Goal: Find contact information: Find contact information

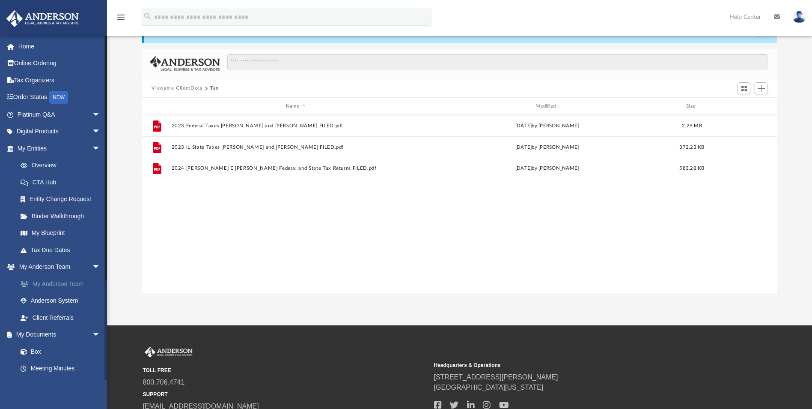
click at [44, 281] on link "My Anderson Team" at bounding box center [62, 283] width 101 height 17
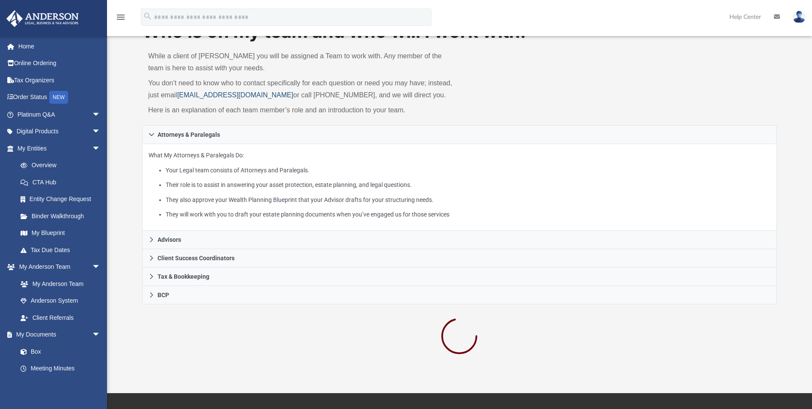
click at [188, 96] on link "myteam@andersonadvisors.com" at bounding box center [235, 94] width 116 height 7
click at [585, 98] on div "Who is on my team and who will I work with: While a client of Anderson you will…" at bounding box center [459, 72] width 635 height 106
click at [51, 281] on link "My Anderson Team" at bounding box center [62, 283] width 101 height 17
click at [53, 301] on link "Anderson System" at bounding box center [62, 300] width 101 height 17
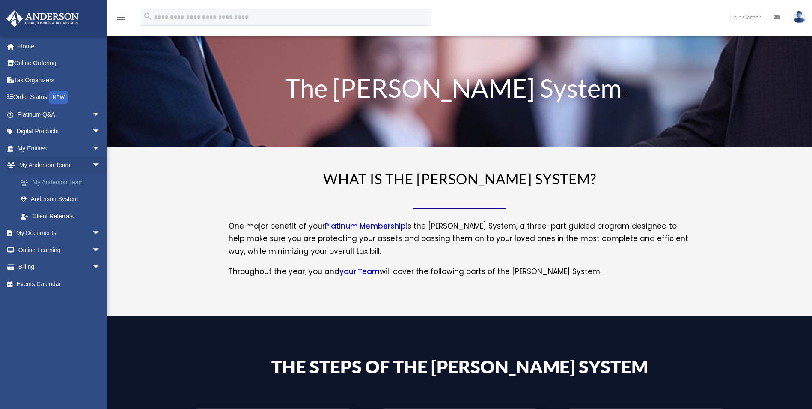
click at [63, 182] on link "My Anderson Team" at bounding box center [62, 181] width 101 height 17
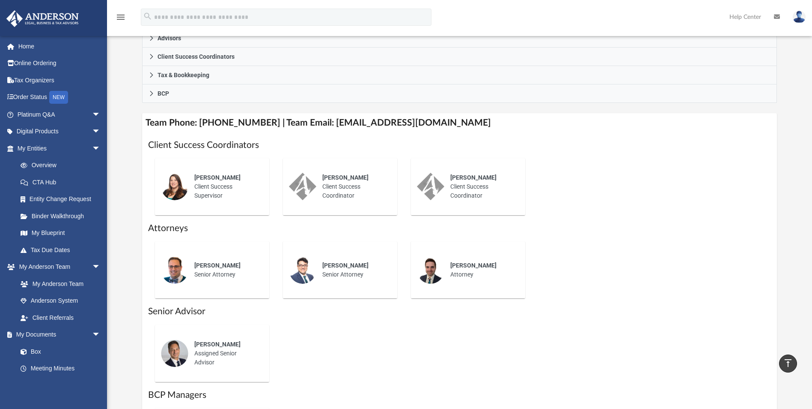
scroll to position [257, 0]
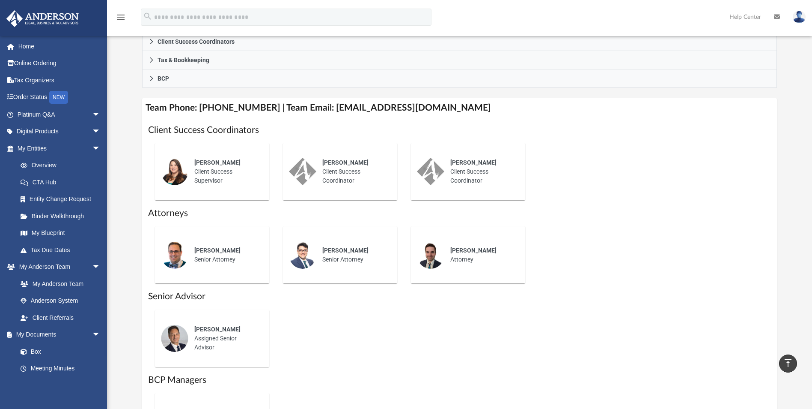
click at [293, 255] on img at bounding box center [302, 254] width 27 height 27
click at [331, 252] on span "Ghassan Jabali" at bounding box center [345, 250] width 46 height 7
click at [337, 251] on span "Ghassan Jabali" at bounding box center [345, 250] width 46 height 7
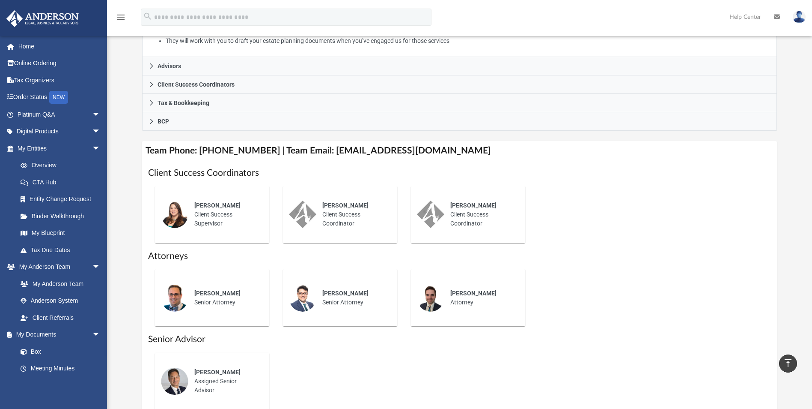
click at [327, 153] on h4 "Team Phone: (725) 201-7544 | Team Email: myteam@andersonadvisors.com" at bounding box center [459, 150] width 635 height 19
drag, startPoint x: 318, startPoint y: 150, endPoint x: 449, endPoint y: 148, distance: 130.6
click at [449, 148] on h4 "Team Phone: (725) 201-7544 | Team Email: myteam@andersonadvisors.com" at bounding box center [459, 150] width 635 height 19
click at [127, 216] on div "Who is on my team and who will I work with: While a client of Anderson you will…" at bounding box center [459, 175] width 705 height 660
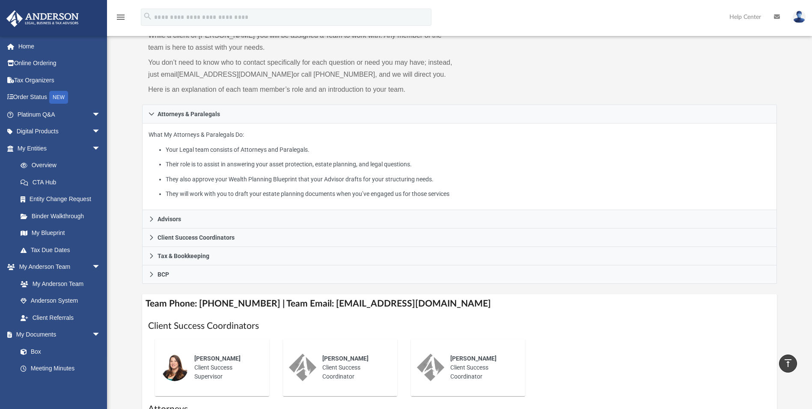
scroll to position [43, 0]
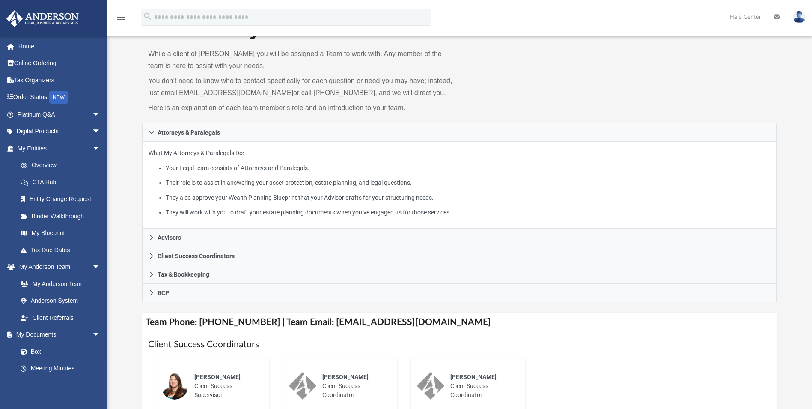
click at [798, 18] on img at bounding box center [799, 17] width 13 height 12
click at [704, 21] on div "menu search Site Menu add jose.pachicano@icloud.com My Profile Reset Password L…" at bounding box center [406, 20] width 800 height 29
click at [32, 46] on link "Home" at bounding box center [59, 46] width 107 height 17
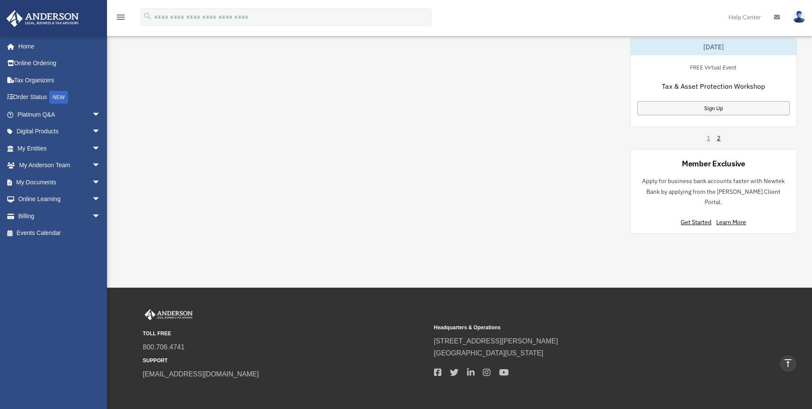
scroll to position [557, 0]
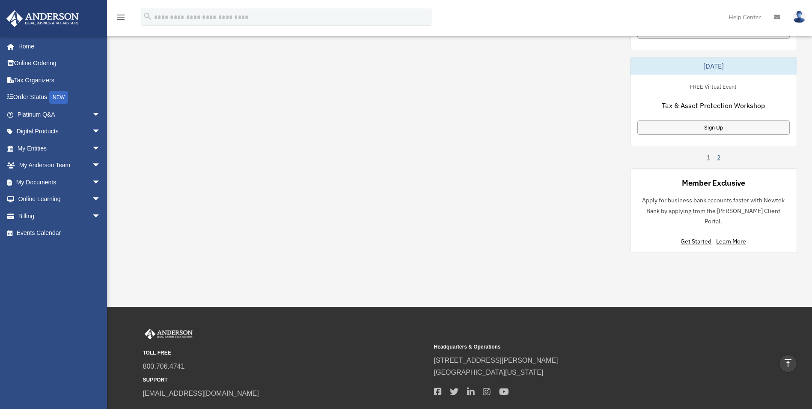
click at [719, 159] on link "2" at bounding box center [718, 157] width 3 height 9
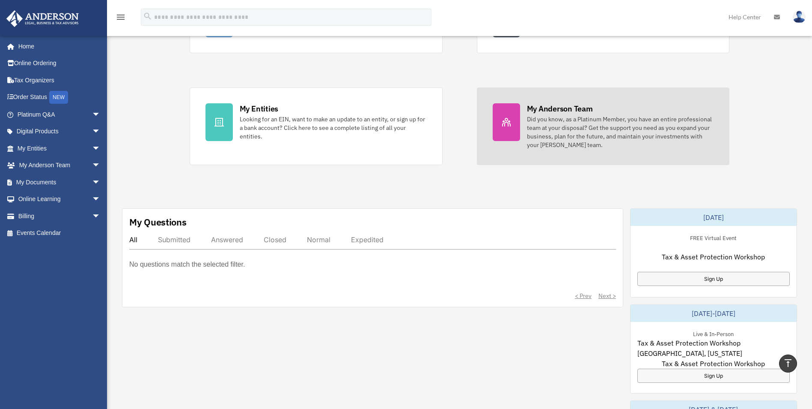
scroll to position [0, 0]
